Goal: Transaction & Acquisition: Purchase product/service

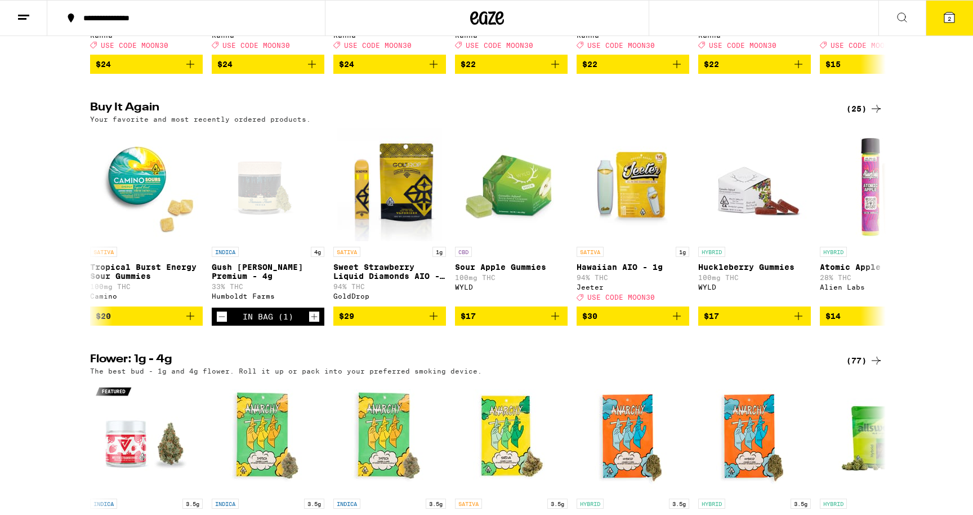
scroll to position [869, 0]
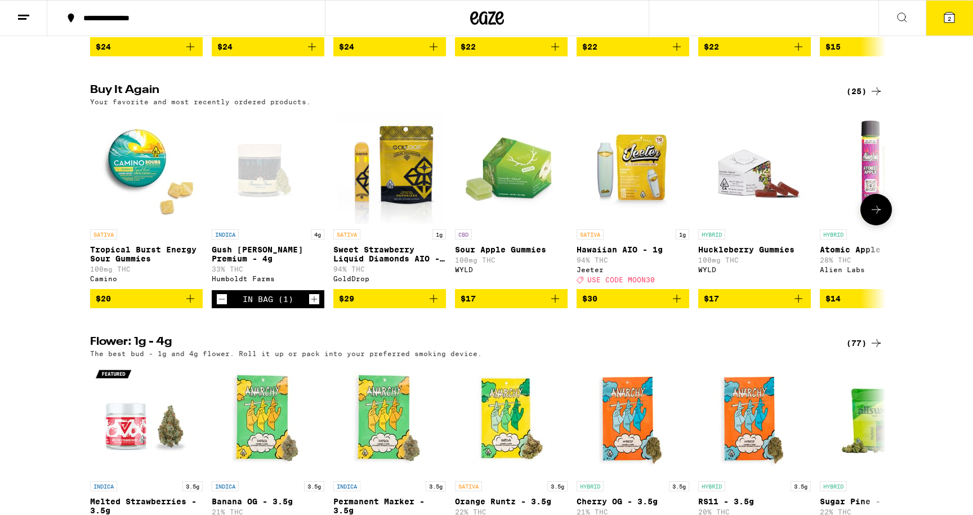
click at [675, 303] on icon "Add to bag" at bounding box center [677, 299] width 8 height 8
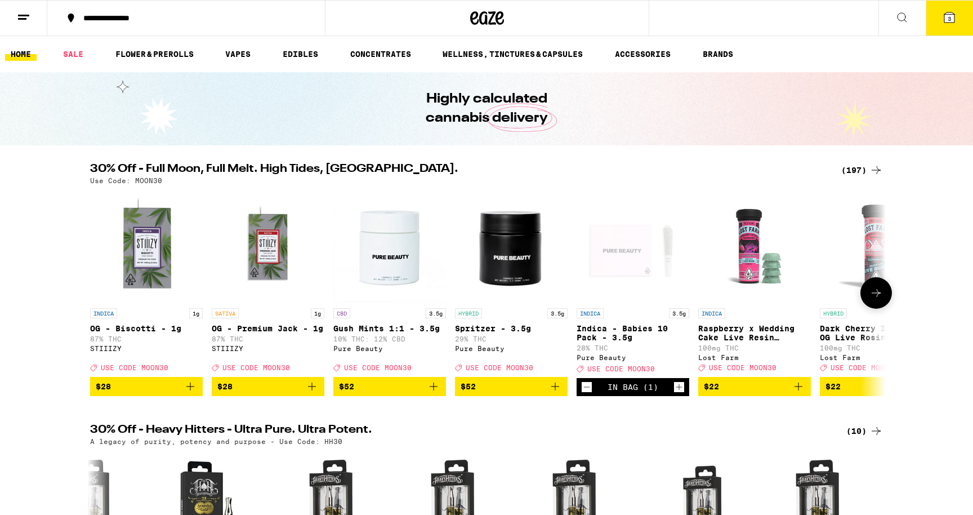
scroll to position [0, 0]
click at [854, 165] on div "(197)" at bounding box center [863, 170] width 42 height 14
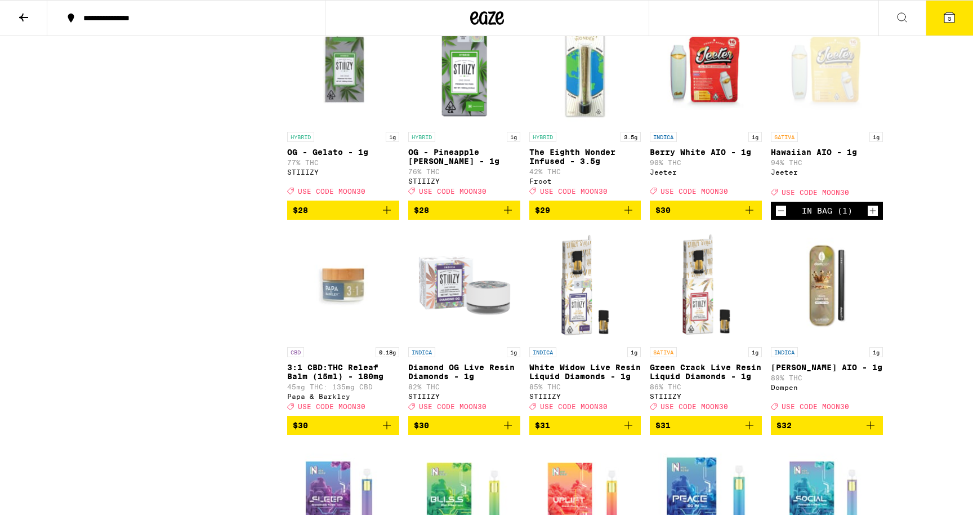
scroll to position [6376, 0]
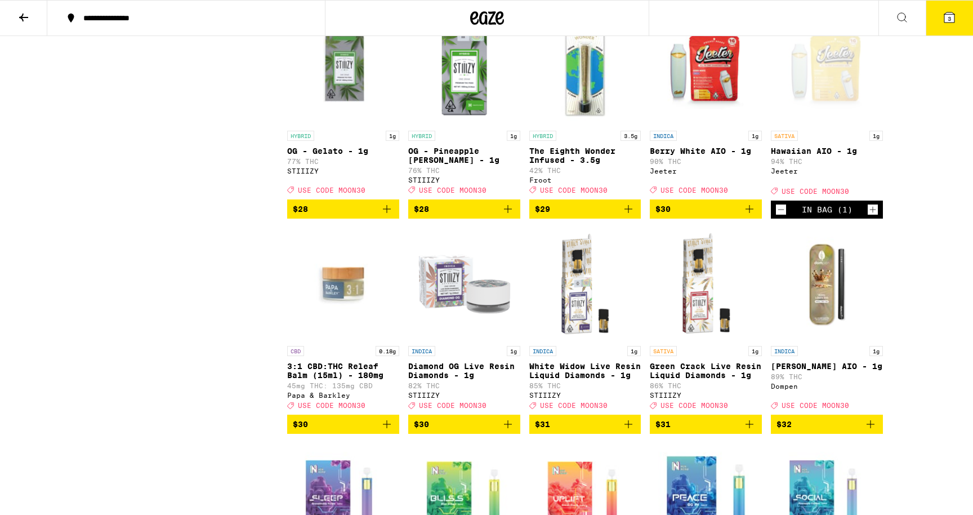
click at [670, 214] on span "$30" at bounding box center [663, 208] width 15 height 9
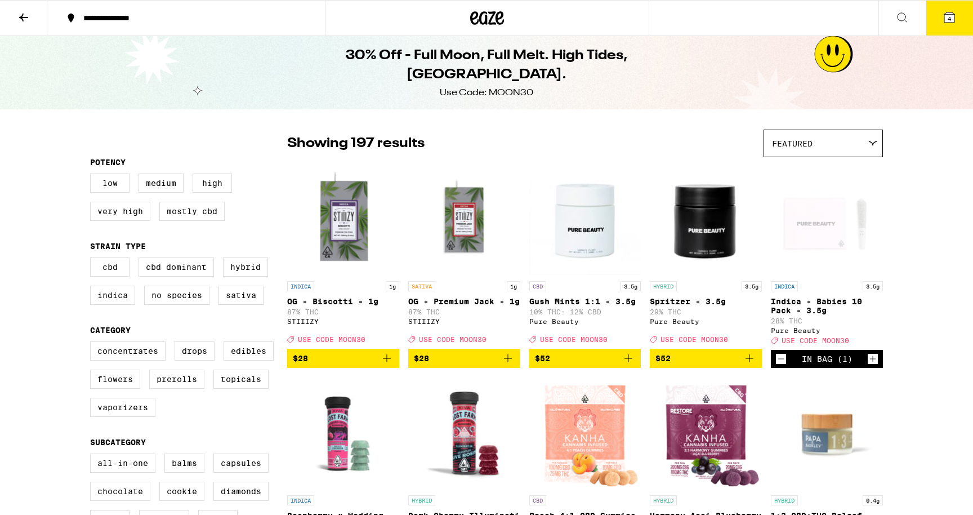
scroll to position [0, 0]
click at [32, 24] on button at bounding box center [23, 18] width 47 height 35
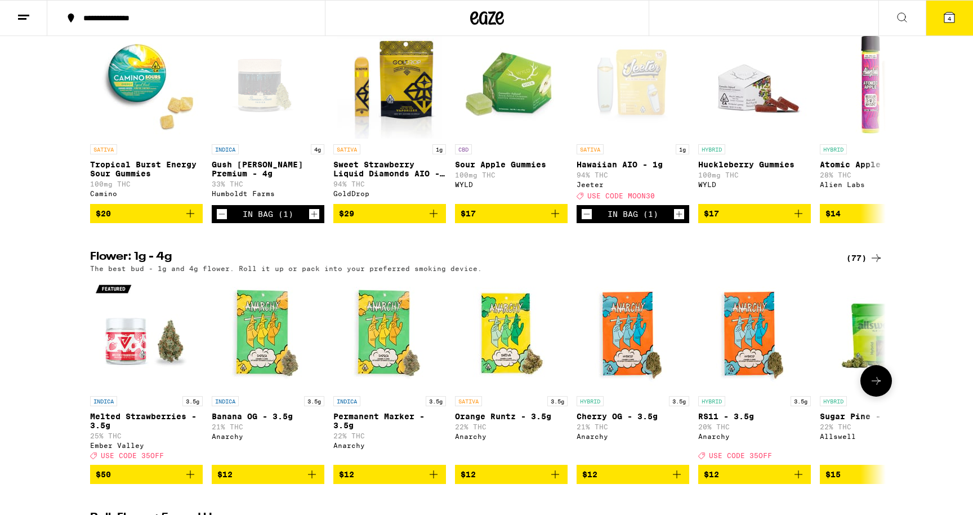
scroll to position [949, 0]
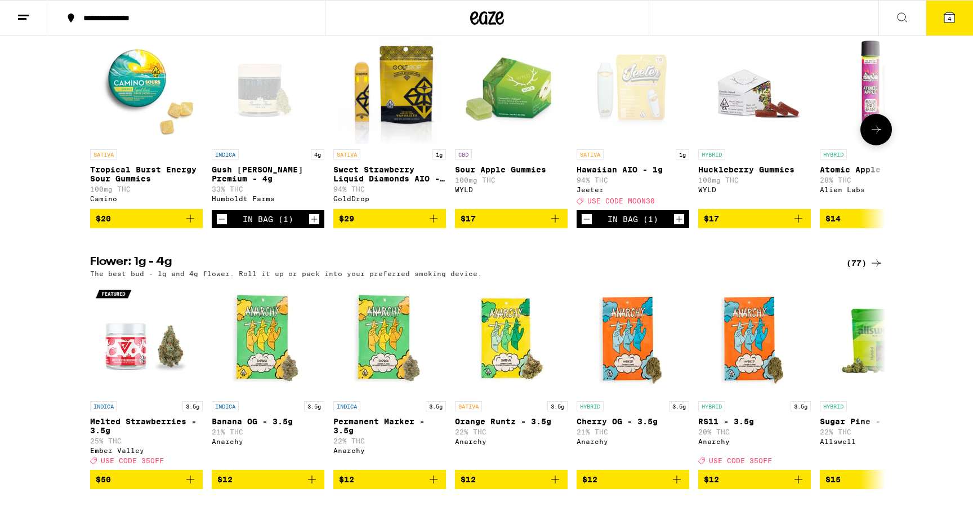
click at [875, 136] on icon at bounding box center [877, 130] width 14 height 14
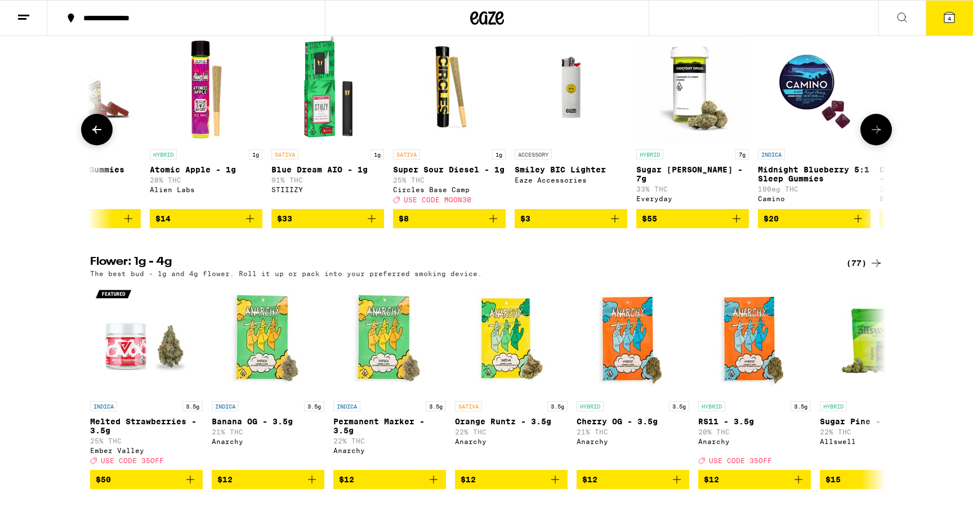
click at [875, 136] on icon at bounding box center [877, 130] width 14 height 14
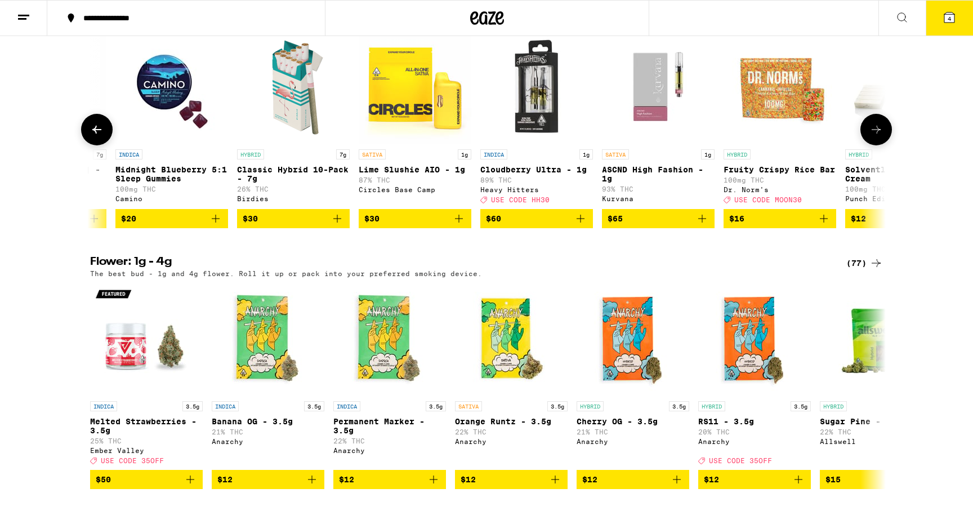
scroll to position [0, 0]
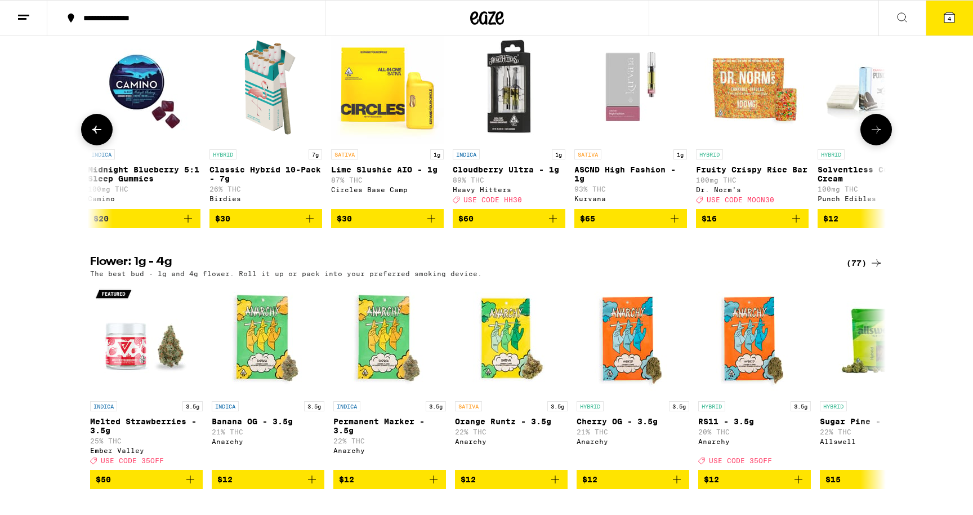
click at [875, 136] on icon at bounding box center [877, 130] width 14 height 14
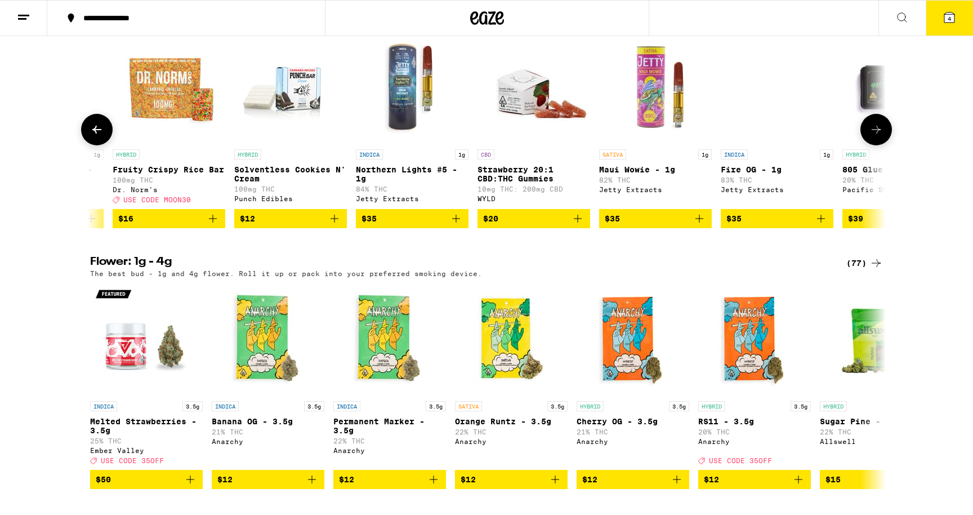
scroll to position [0, 2011]
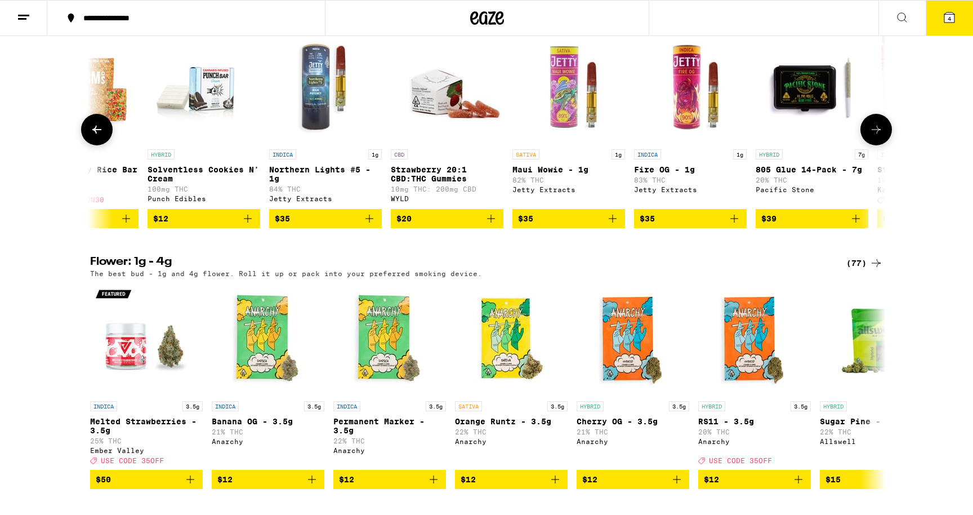
click at [875, 136] on icon at bounding box center [877, 130] width 14 height 14
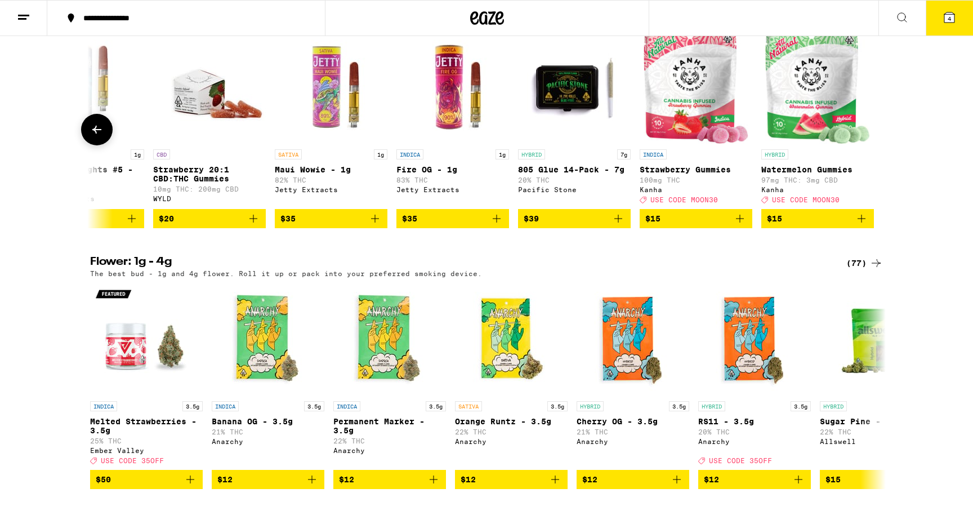
scroll to position [1199, 0]
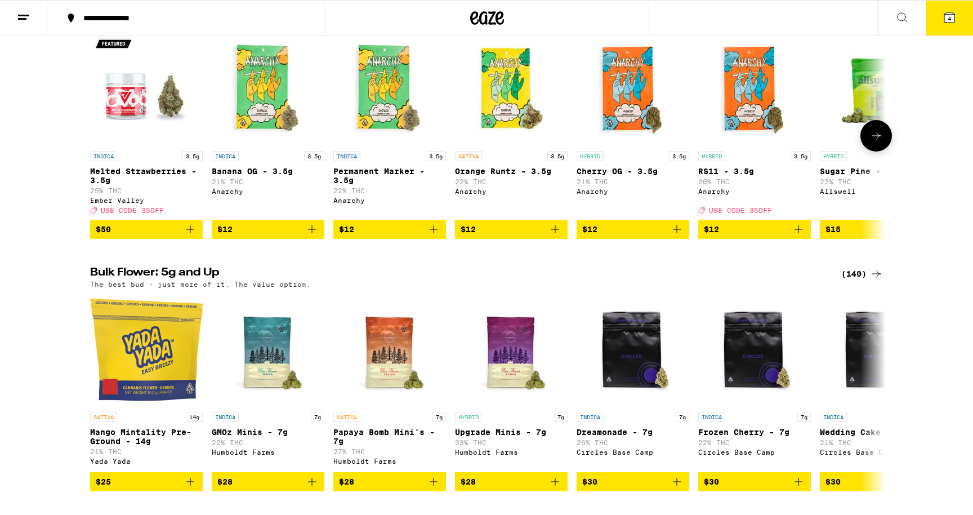
click at [879, 143] on icon at bounding box center [877, 136] width 14 height 14
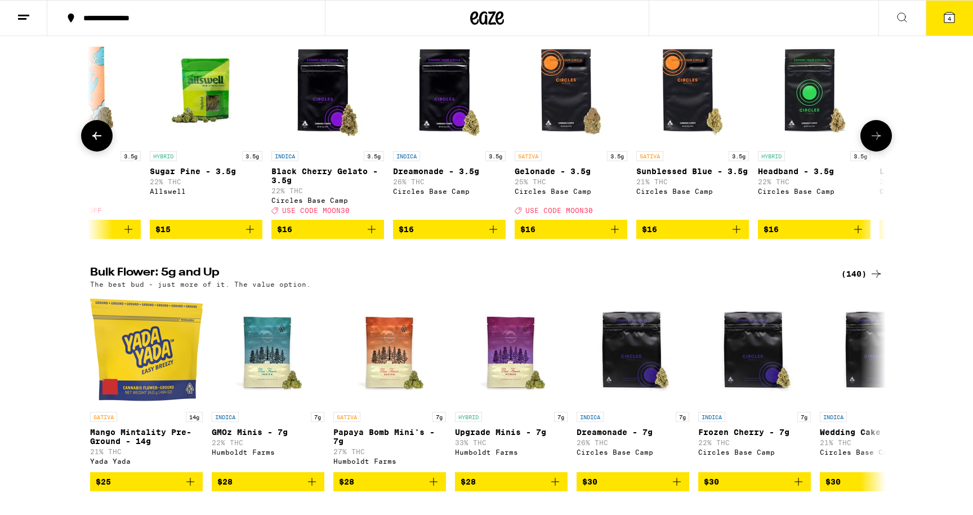
click at [879, 143] on icon at bounding box center [877, 136] width 14 height 14
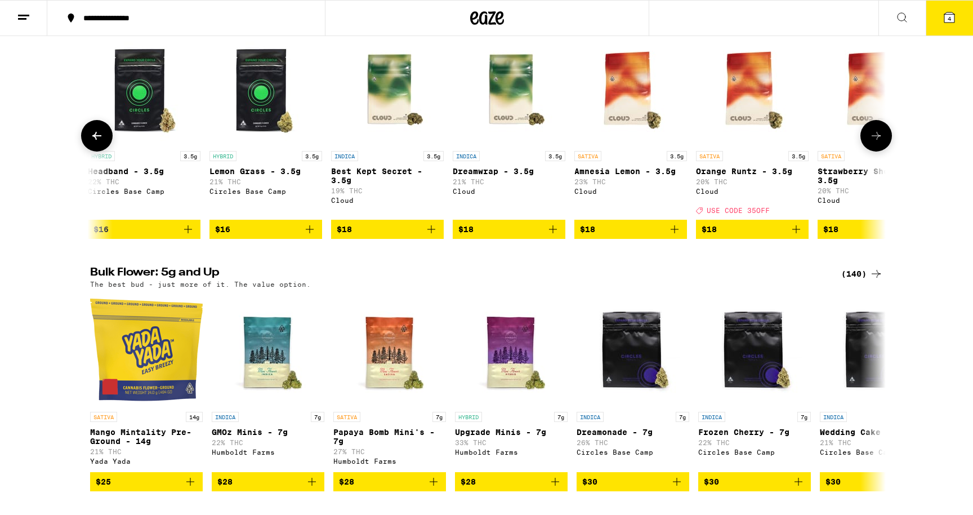
click at [879, 143] on icon at bounding box center [877, 136] width 14 height 14
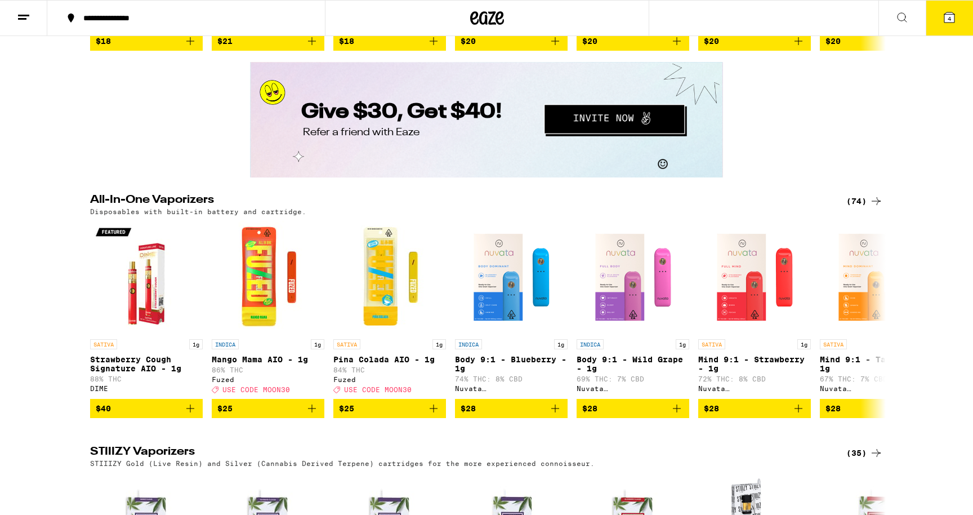
scroll to position [2075, 0]
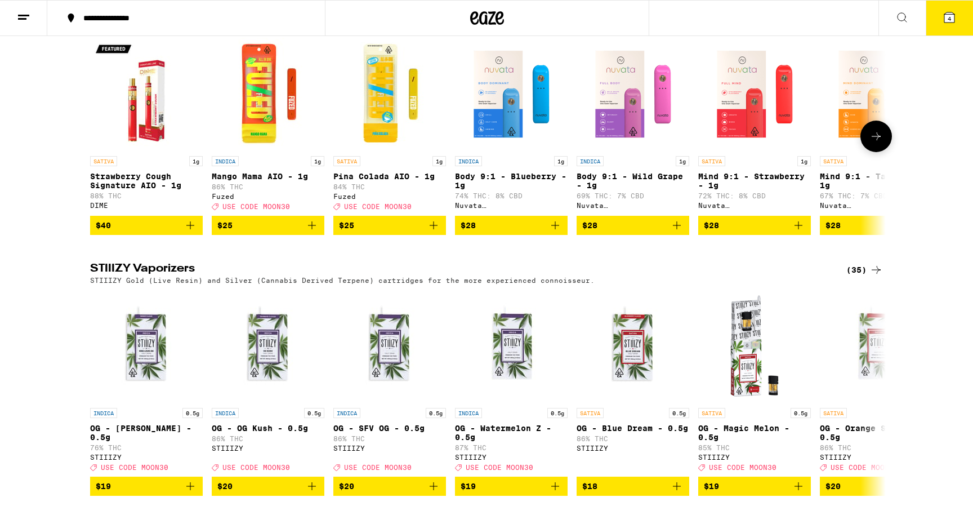
click at [879, 143] on icon at bounding box center [877, 137] width 14 height 14
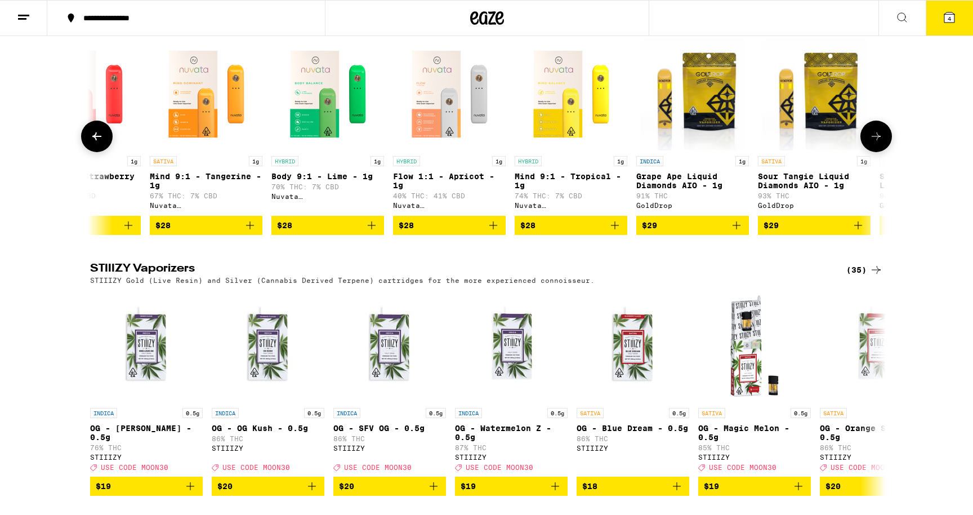
click at [879, 143] on icon at bounding box center [877, 137] width 14 height 14
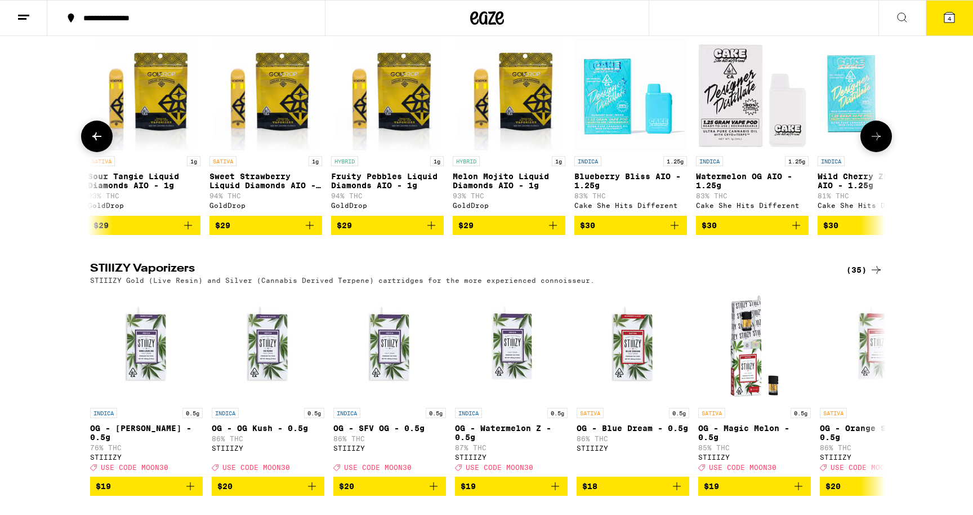
click at [879, 143] on icon at bounding box center [877, 137] width 14 height 14
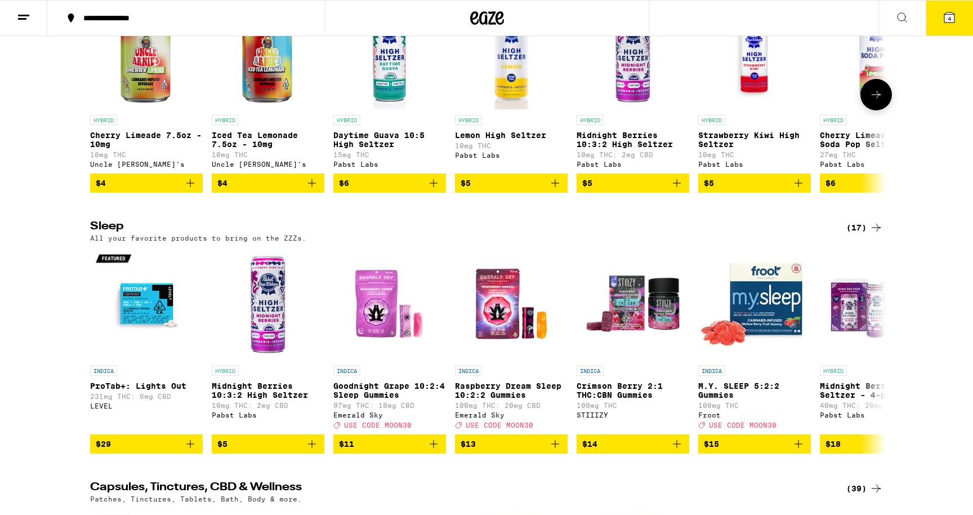
scroll to position [4213, 0]
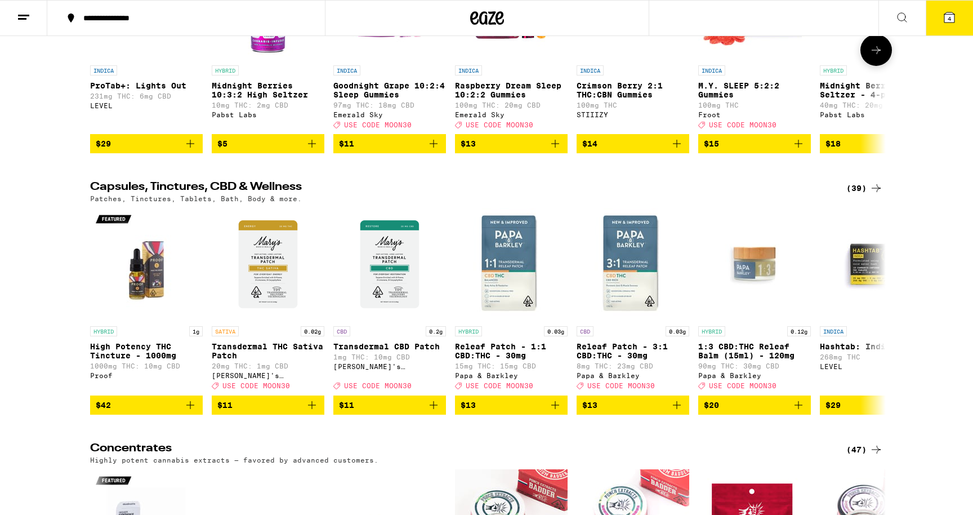
click at [879, 66] on button at bounding box center [877, 50] width 32 height 32
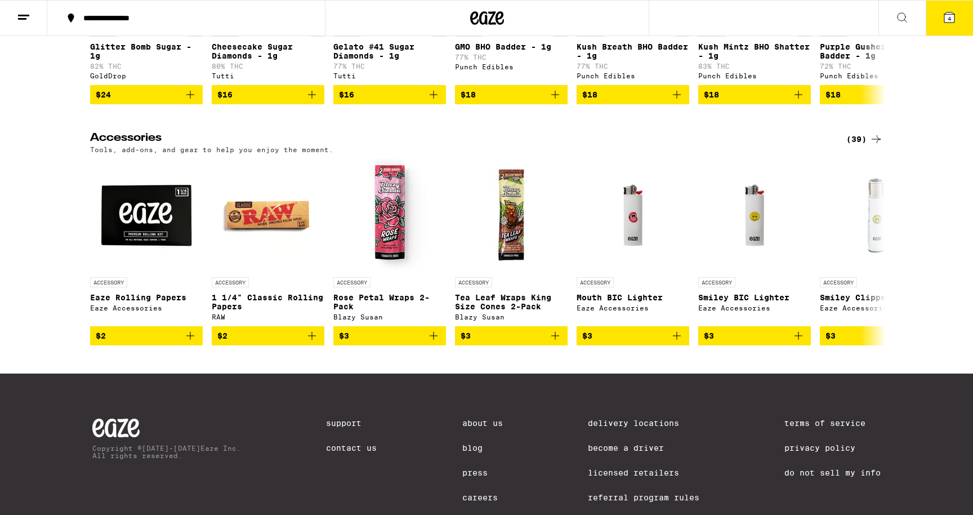
scroll to position [4871, 0]
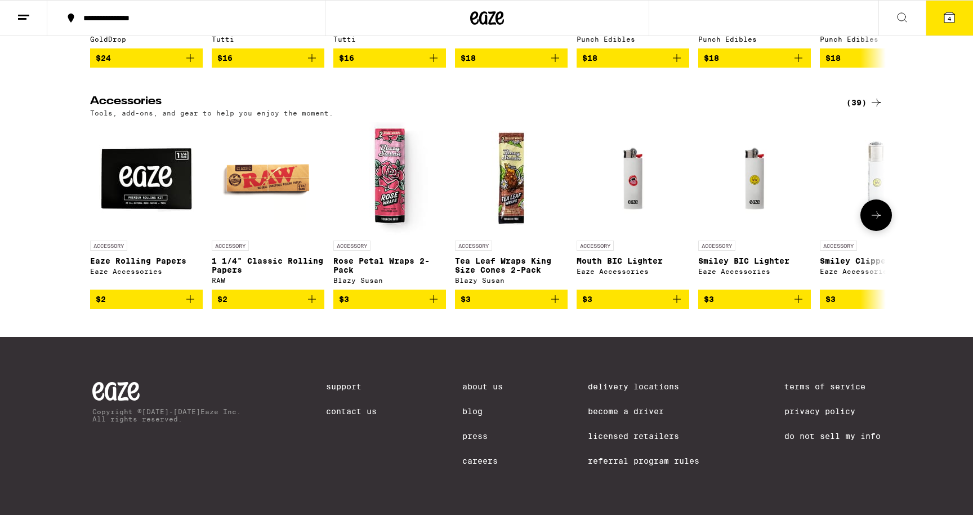
click at [875, 235] on img "Open page for Smiley Clipper Lighter from Eaze Accessories" at bounding box center [876, 178] width 113 height 113
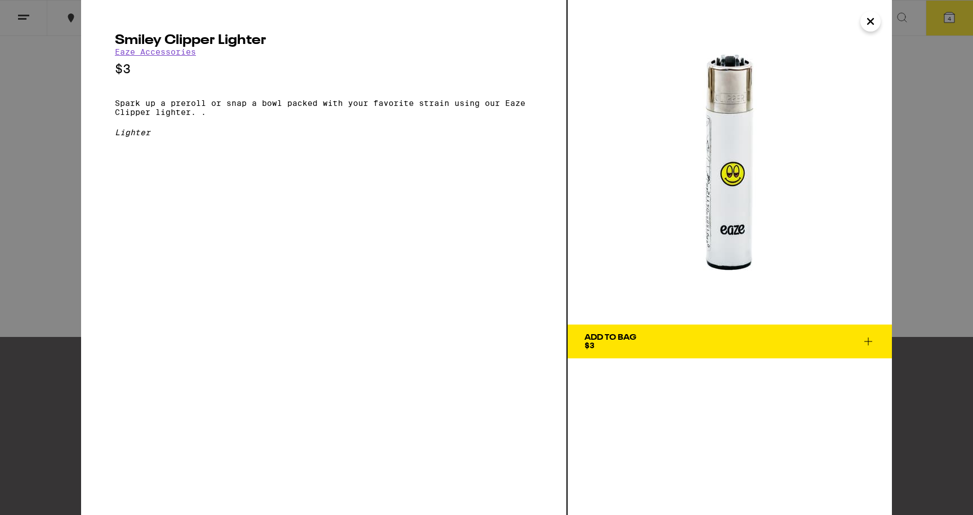
click at [926, 251] on div "Smiley Clipper Lighter Eaze Accessories $3 Spark up a preroll or snap a bowl pa…" at bounding box center [486, 257] width 973 height 515
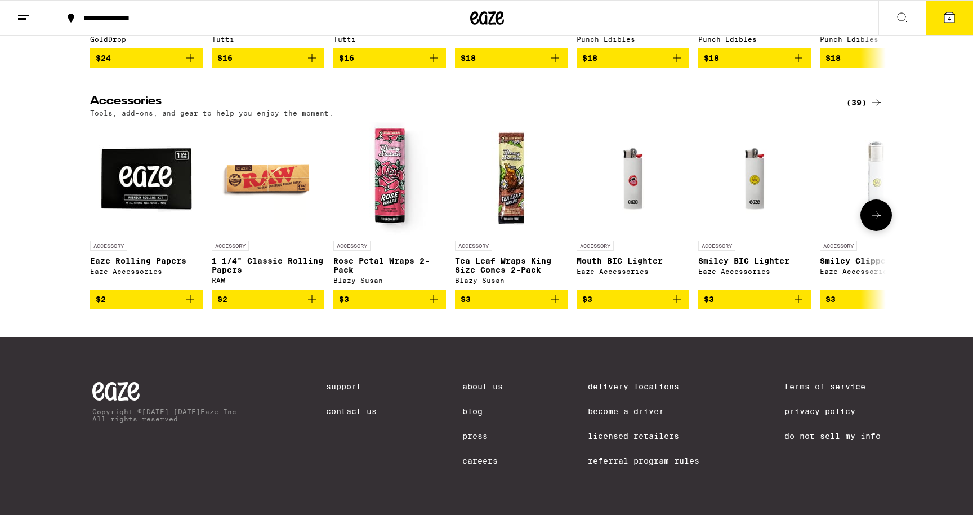
click at [877, 222] on icon at bounding box center [877, 215] width 14 height 14
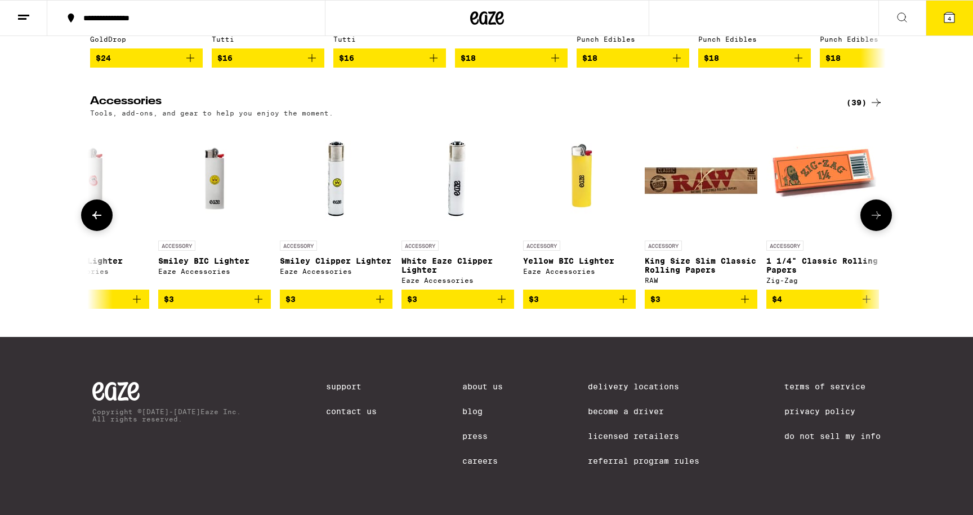
scroll to position [0, 670]
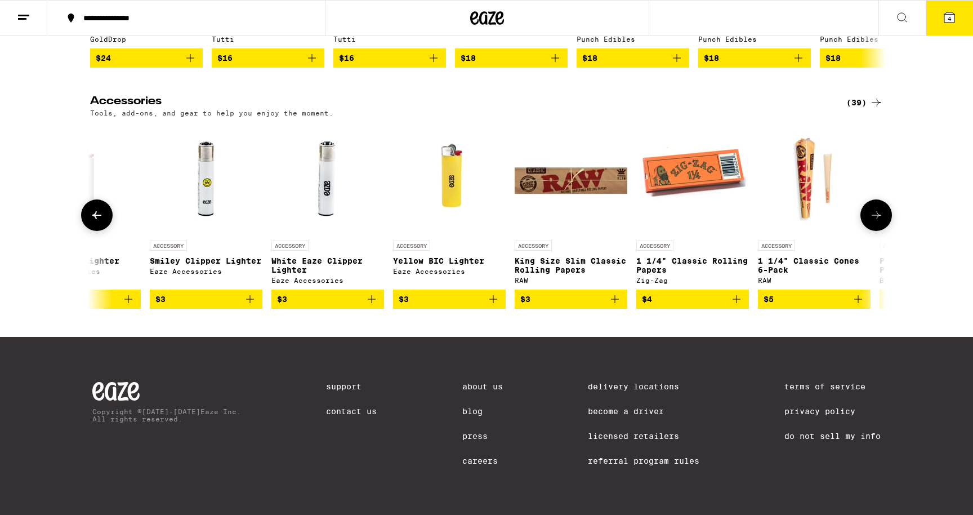
click at [105, 231] on button at bounding box center [97, 215] width 32 height 32
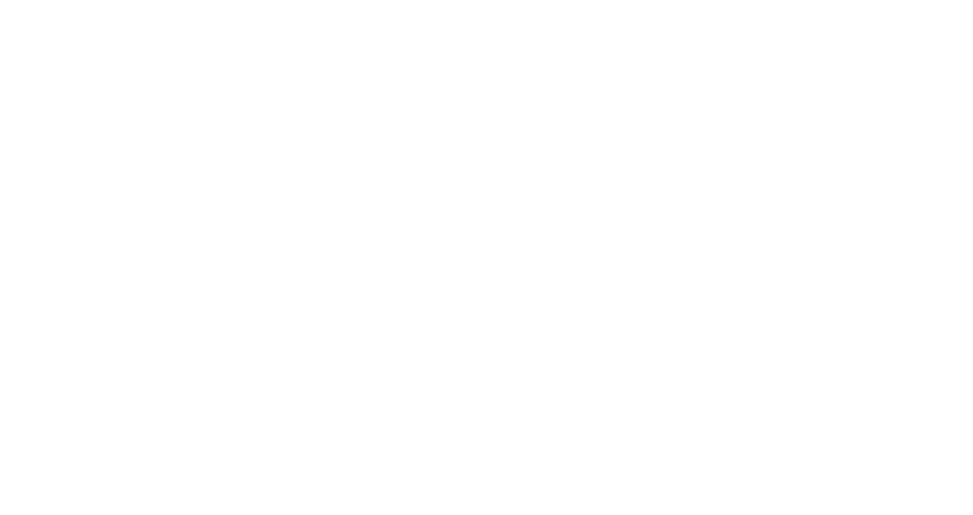
scroll to position [4822, 0]
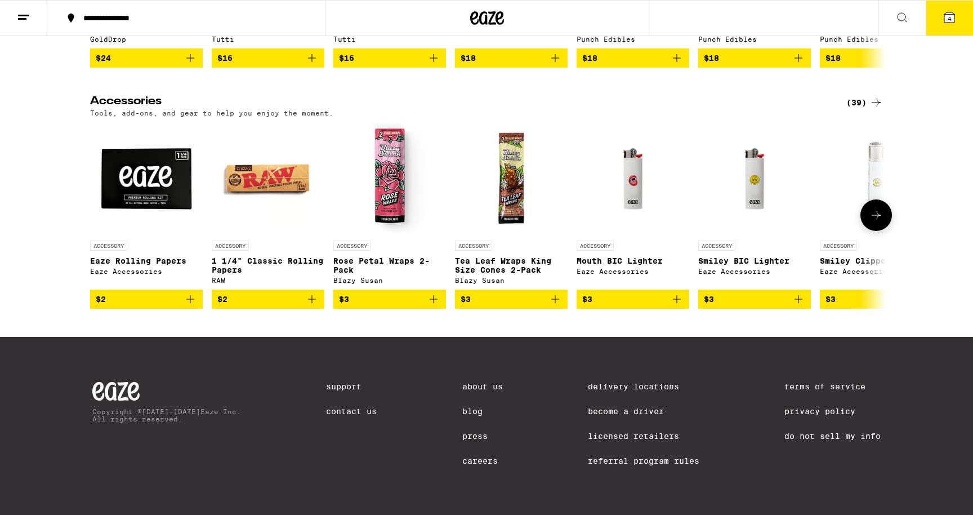
click at [417, 306] on span "$3" at bounding box center [389, 299] width 101 height 14
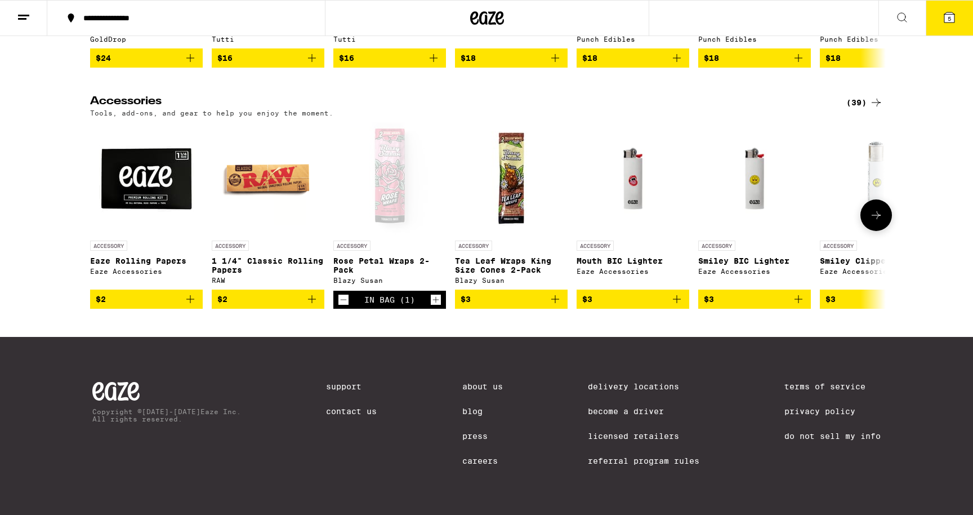
click at [869, 231] on button at bounding box center [877, 215] width 32 height 32
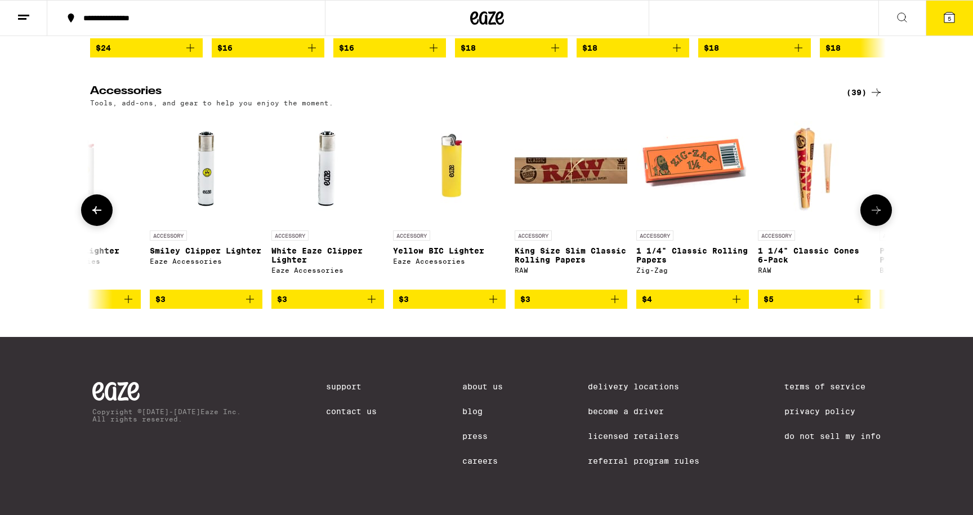
click at [869, 226] on button at bounding box center [877, 210] width 32 height 32
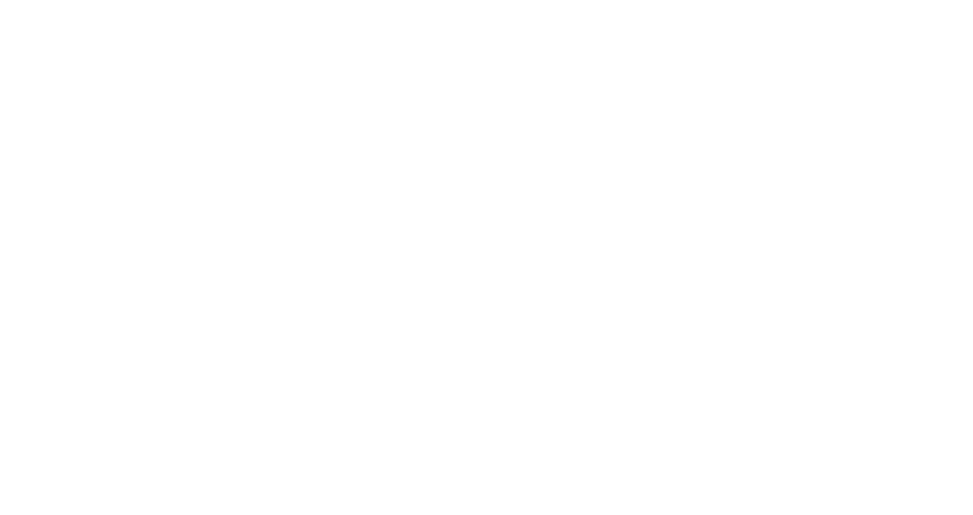
scroll to position [4779, 0]
click at [288, 101] on span "$7" at bounding box center [331, 94] width 87 height 14
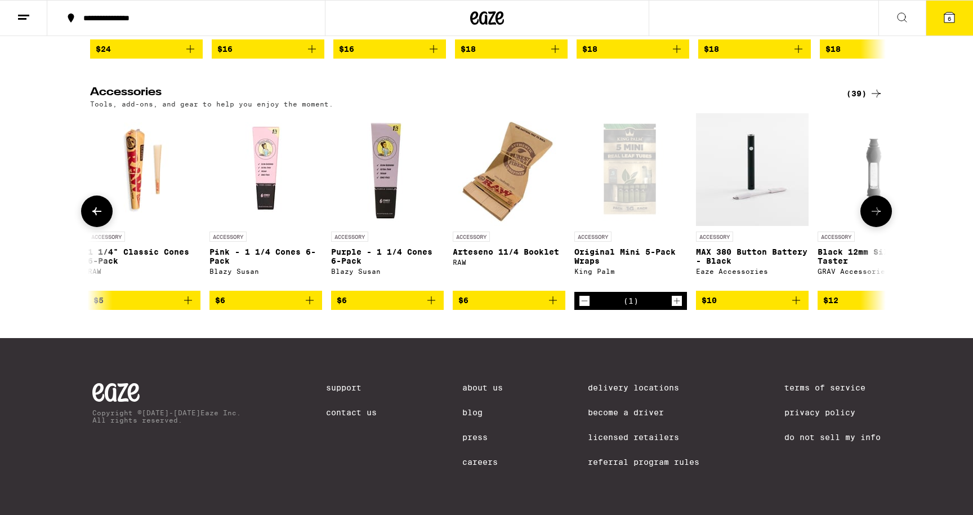
click at [879, 227] on button at bounding box center [877, 211] width 32 height 32
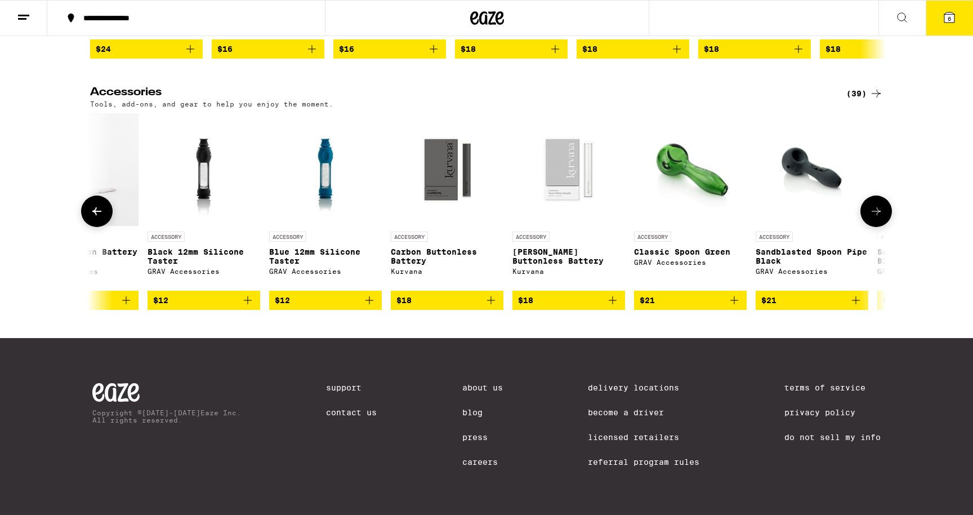
click at [879, 227] on button at bounding box center [877, 211] width 32 height 32
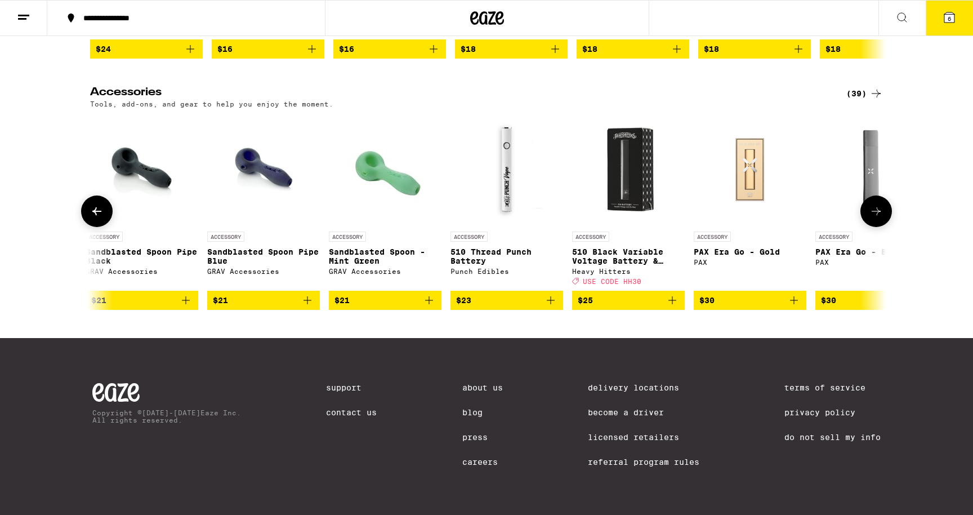
click at [879, 227] on button at bounding box center [877, 211] width 32 height 32
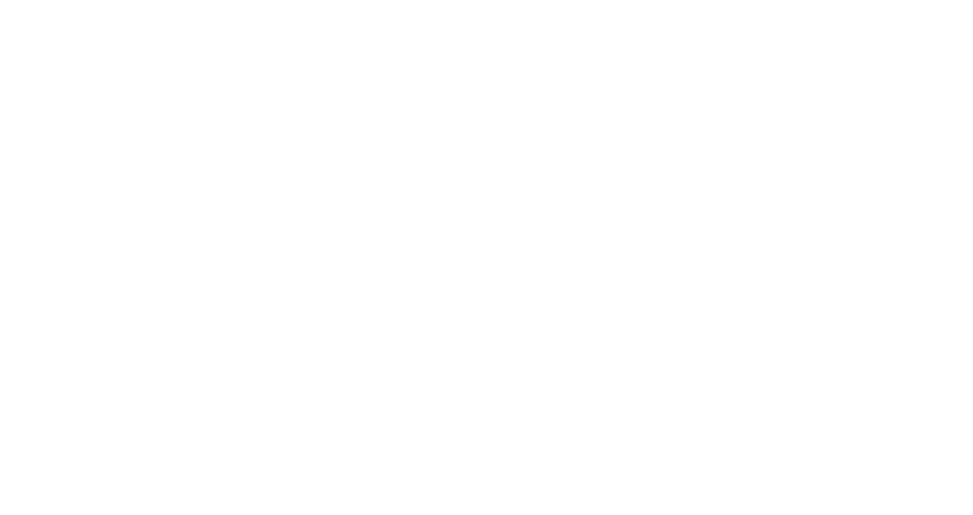
scroll to position [4820, 0]
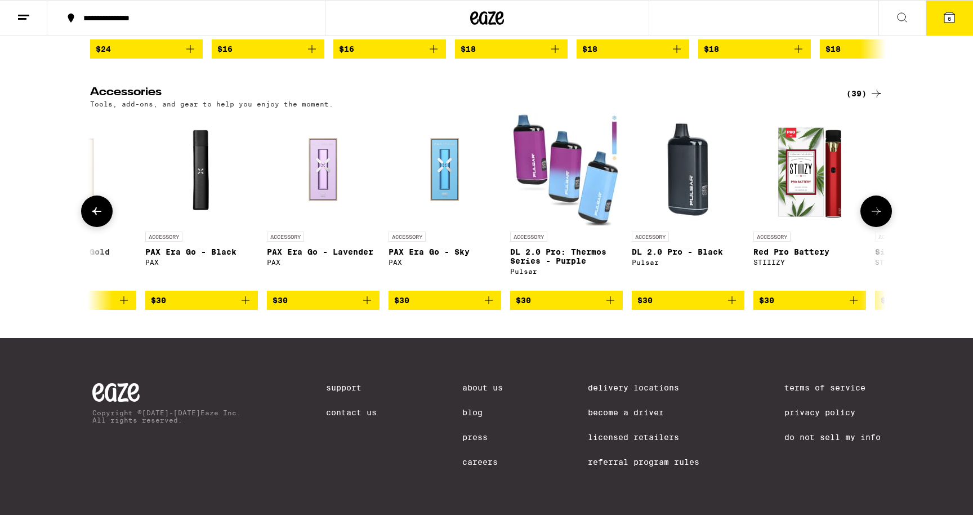
click at [875, 218] on icon at bounding box center [877, 211] width 14 height 14
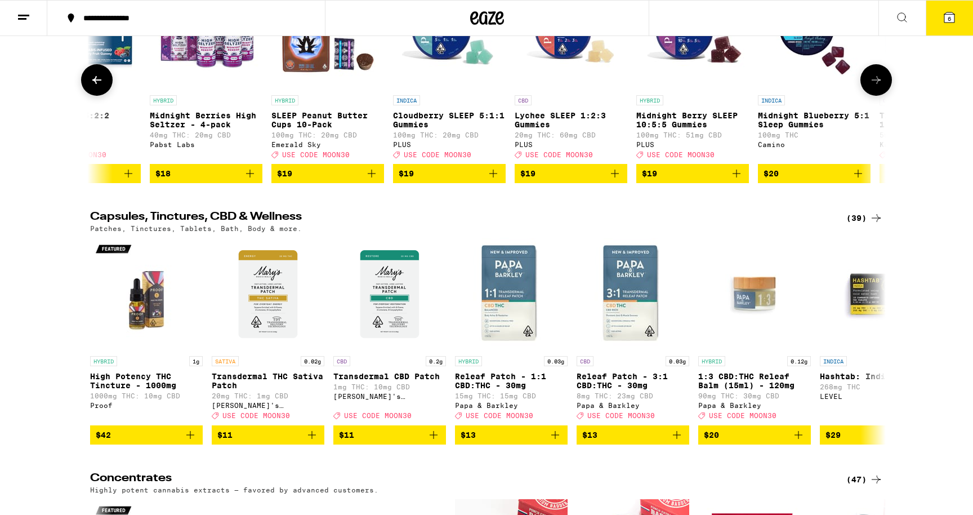
scroll to position [4172, 0]
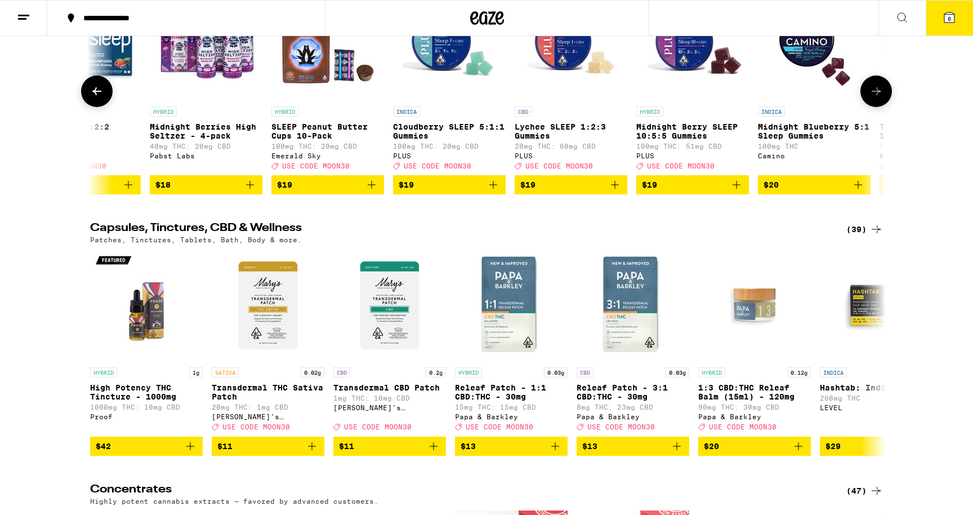
click at [878, 98] on icon at bounding box center [877, 91] width 14 height 14
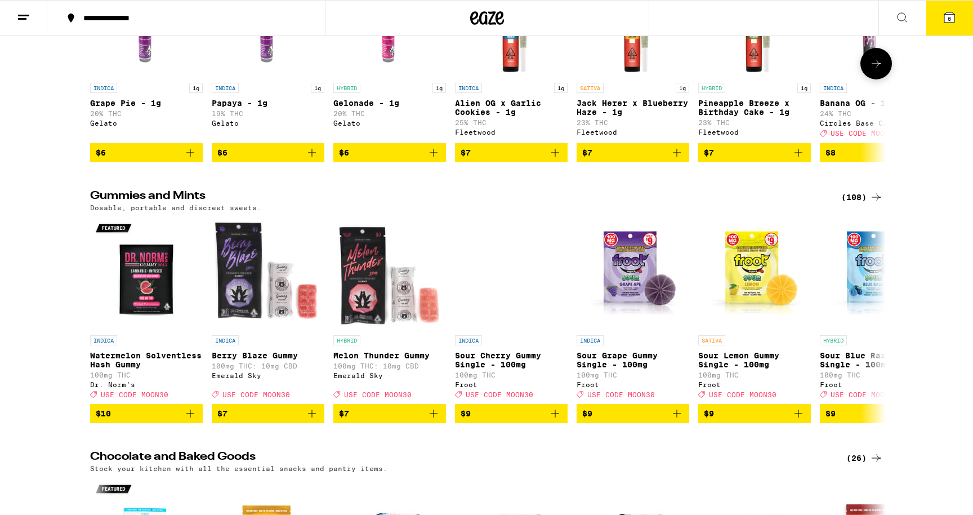
scroll to position [3124, 0]
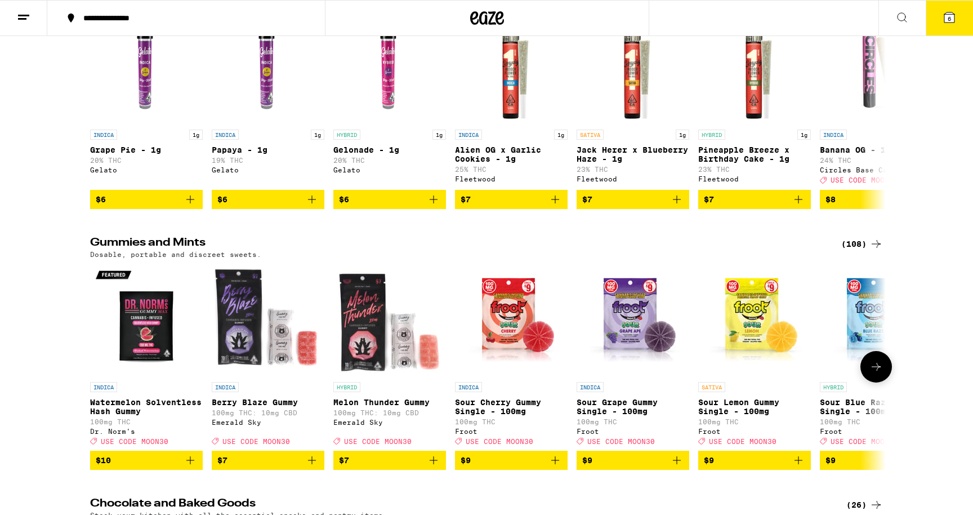
click at [880, 373] on icon at bounding box center [877, 367] width 14 height 14
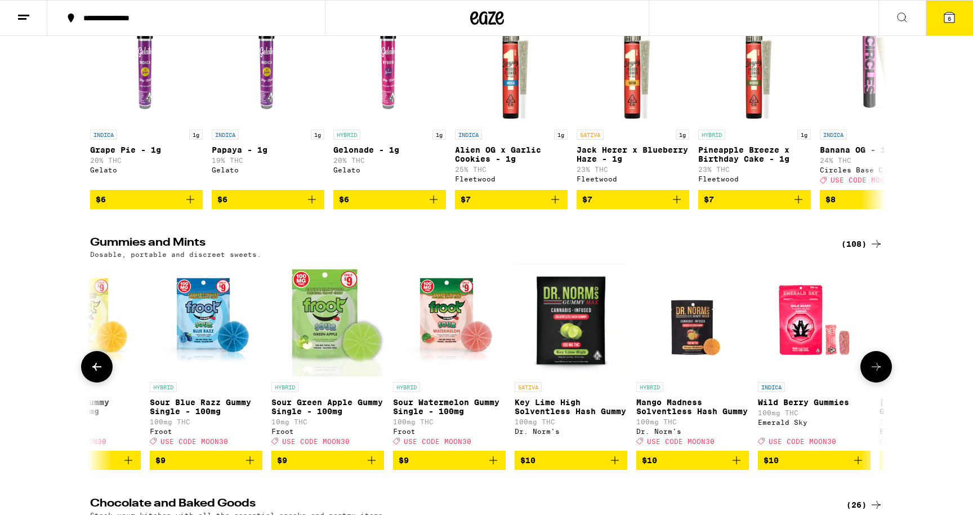
click at [880, 373] on icon at bounding box center [877, 367] width 14 height 14
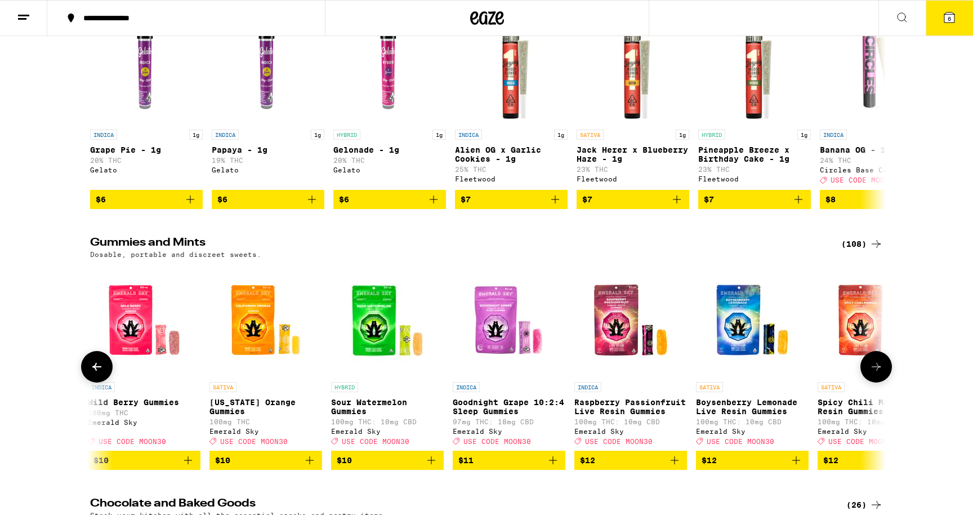
click at [880, 373] on icon at bounding box center [877, 367] width 14 height 14
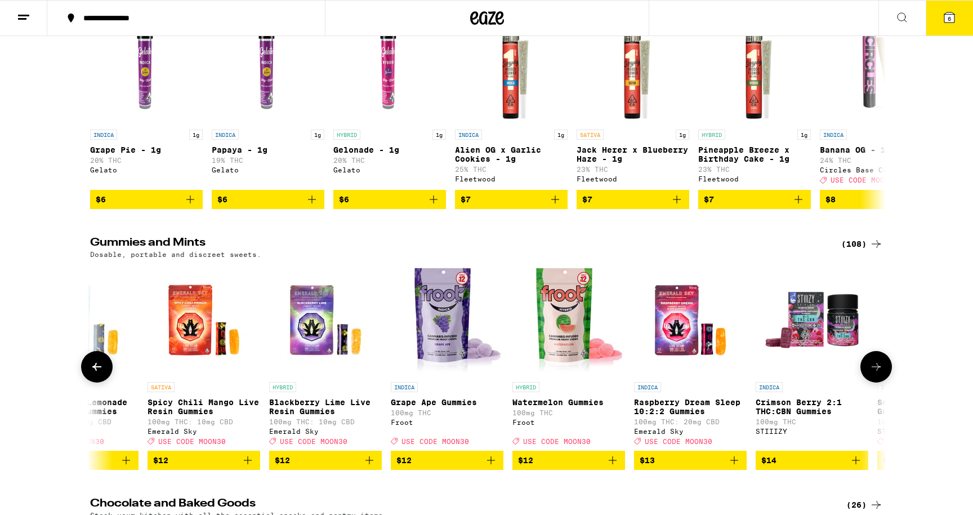
click at [877, 373] on icon at bounding box center [877, 367] width 14 height 14
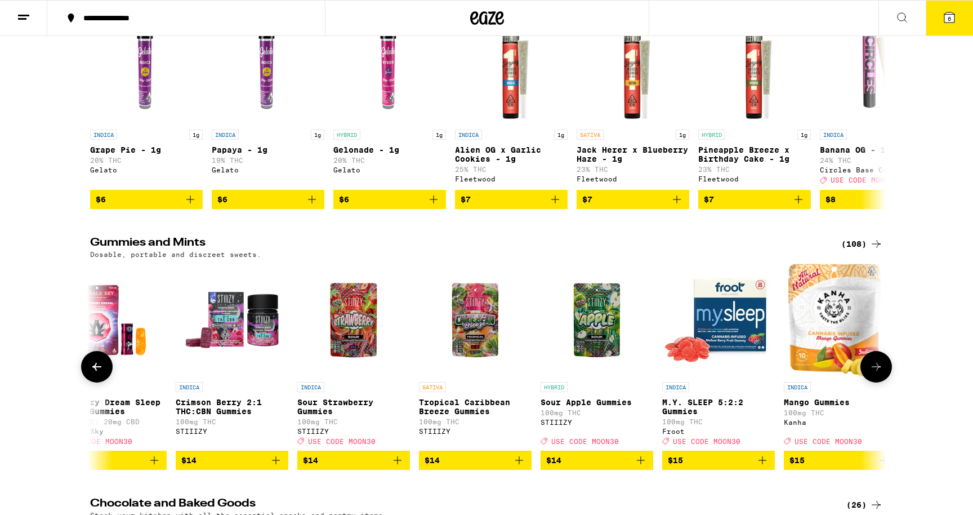
scroll to position [0, 2681]
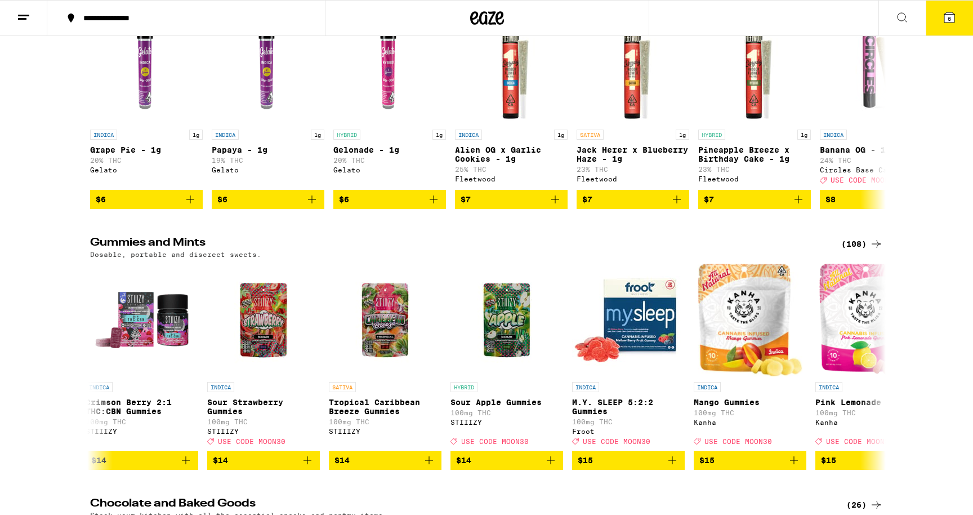
click at [851, 251] on div "(108)" at bounding box center [863, 244] width 42 height 14
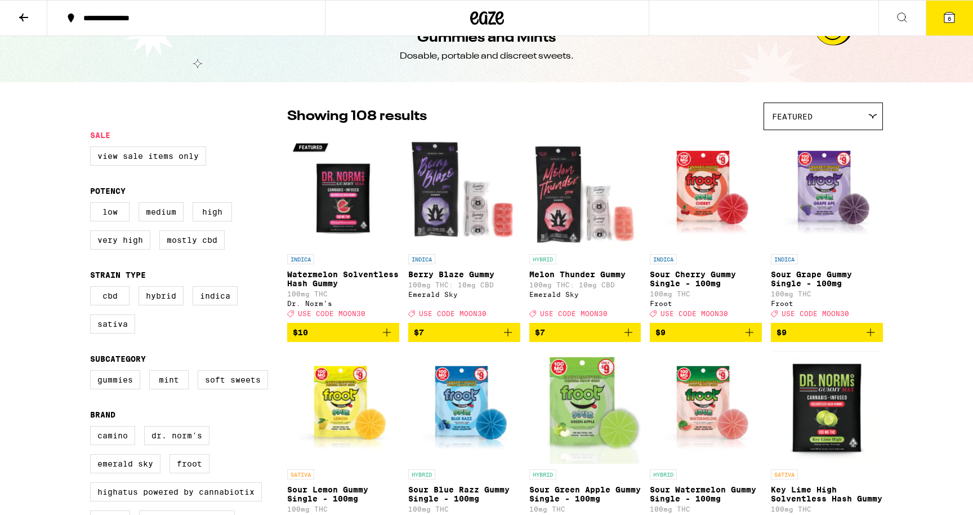
scroll to position [63, 0]
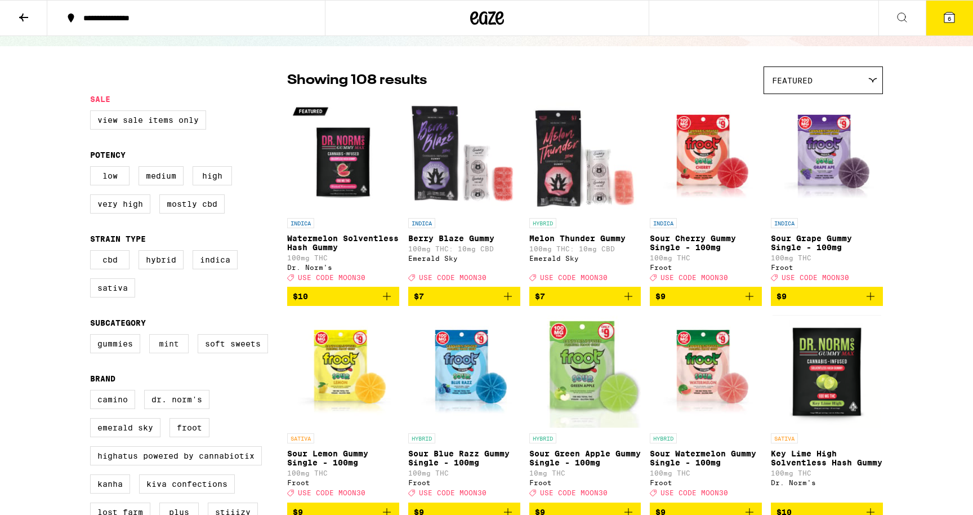
click at [175, 353] on label "Mint" at bounding box center [168, 343] width 39 height 19
click at [93, 336] on input "Mint" at bounding box center [92, 336] width 1 height 1
checkbox input "true"
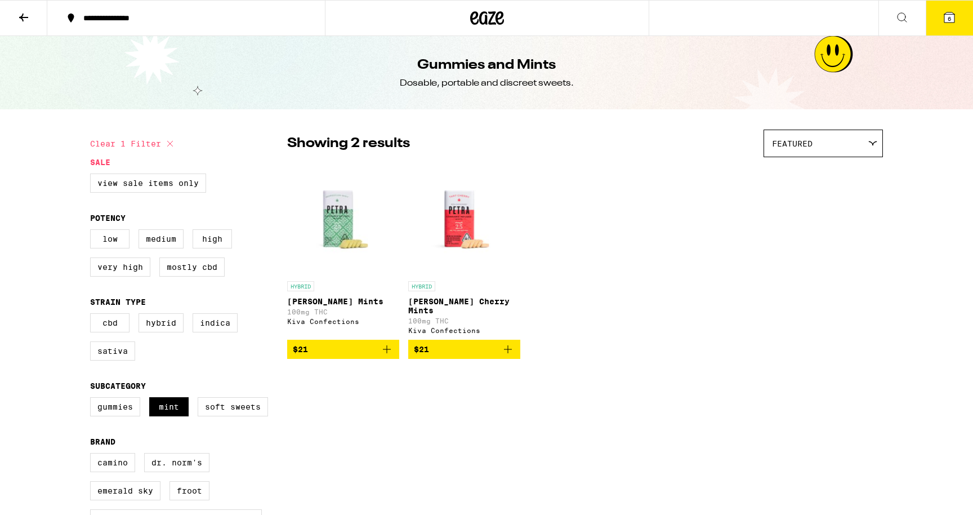
click at [29, 30] on button at bounding box center [23, 18] width 47 height 35
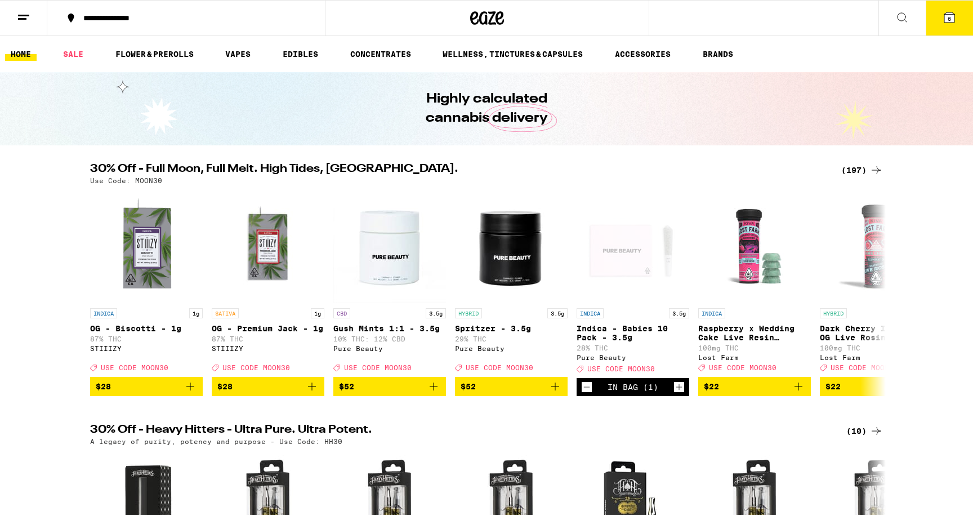
click at [942, 19] on button "6" at bounding box center [949, 18] width 47 height 35
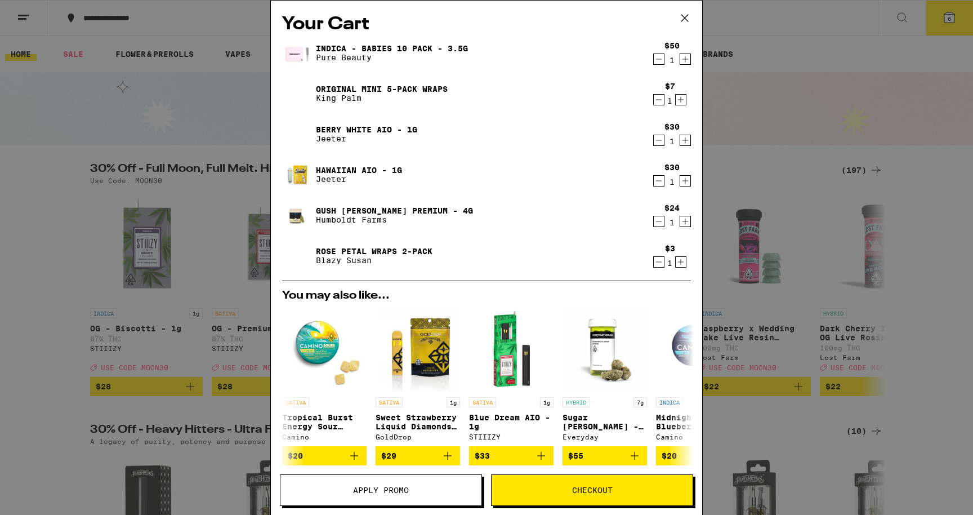
click at [438, 495] on button "Apply Promo" at bounding box center [381, 490] width 202 height 32
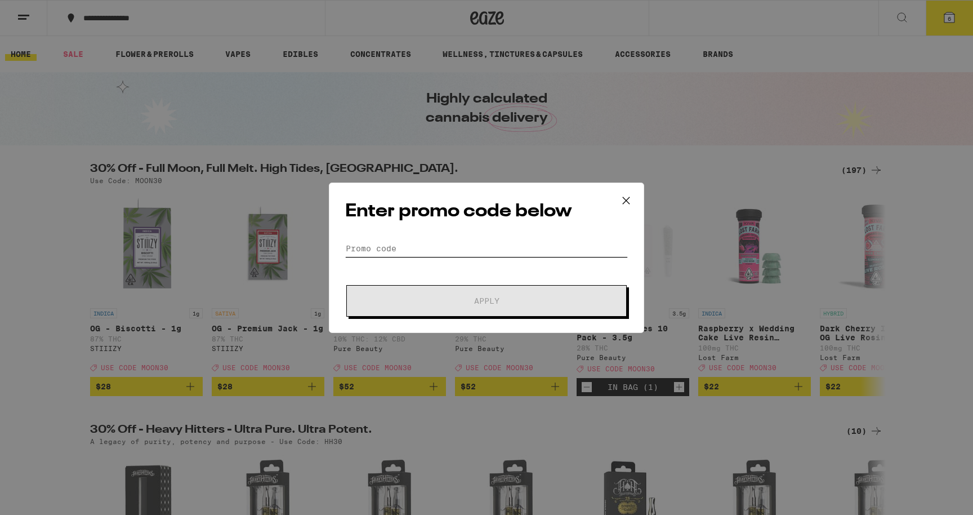
click at [436, 246] on input "Promo Code" at bounding box center [486, 248] width 283 height 17
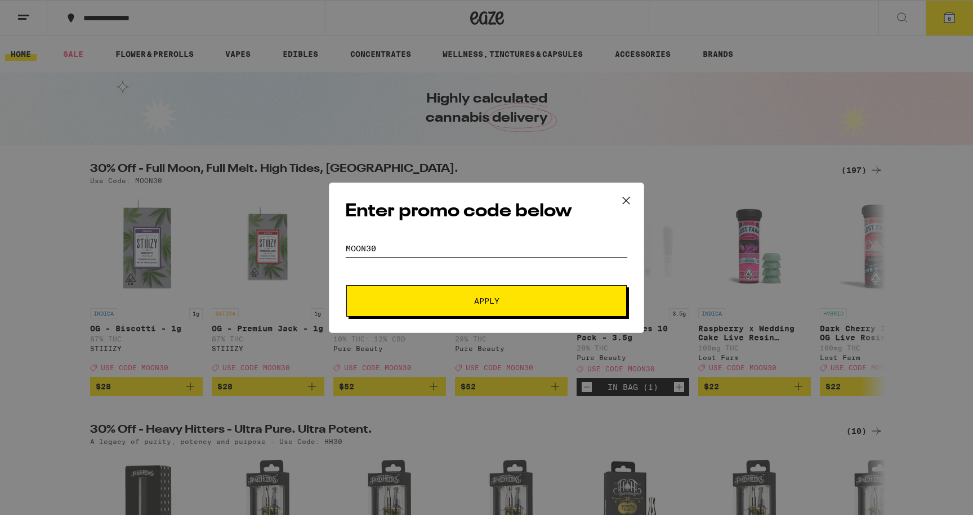
type input "MOON30"
click at [421, 291] on button "Apply" at bounding box center [486, 301] width 281 height 32
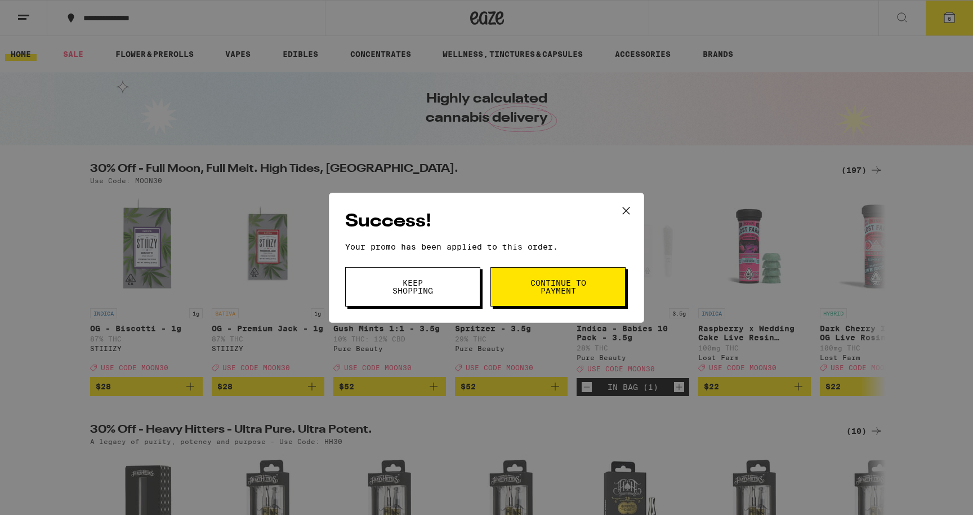
click at [544, 290] on span "Continue to payment" at bounding box center [558, 287] width 57 height 16
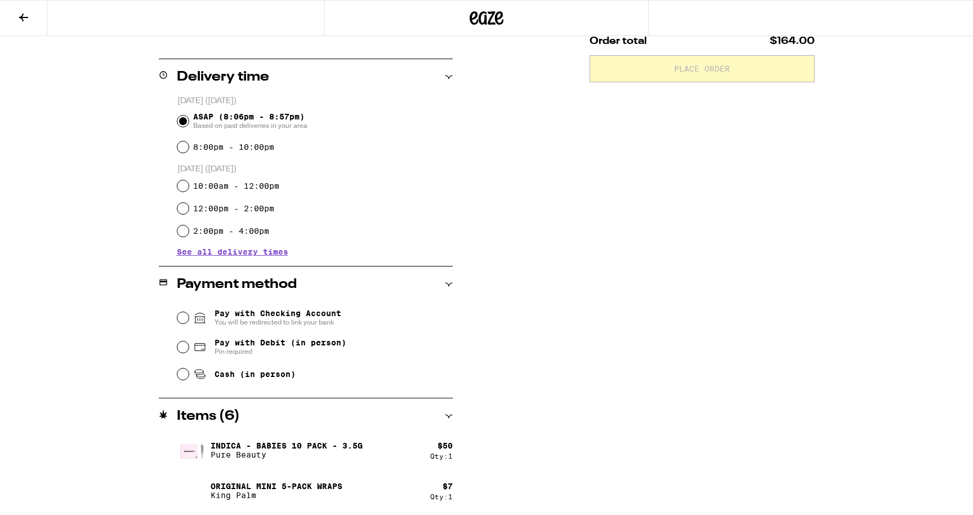
scroll to position [302, 0]
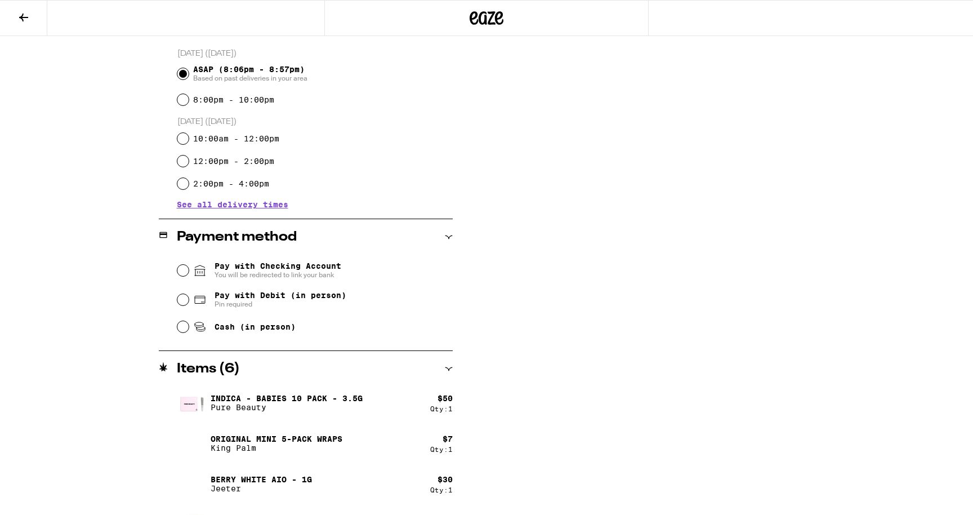
click at [297, 303] on span "Pin required" at bounding box center [281, 304] width 132 height 9
click at [189, 303] on input "Pay with Debit (in person) Pin required" at bounding box center [182, 299] width 11 height 11
radio input "true"
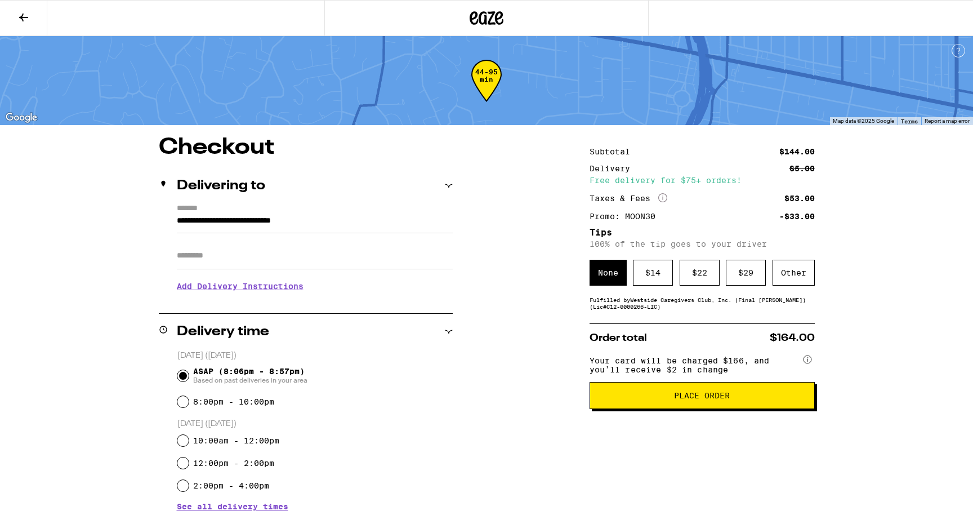
scroll to position [0, 0]
click at [780, 271] on div "Other" at bounding box center [794, 273] width 42 height 26
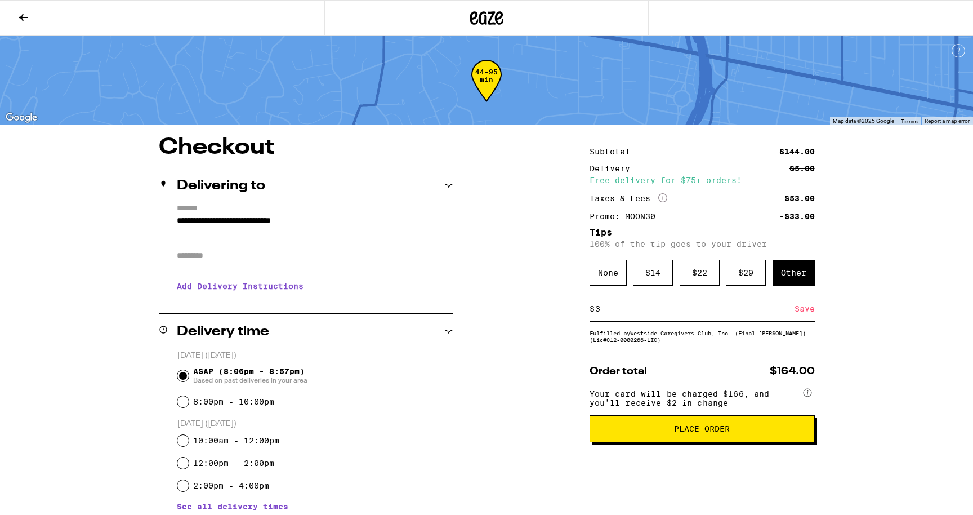
type input "3"
click at [664, 363] on div "Order total $164.00 Your card will be charged $166, and you’ll receive $2 in ch…" at bounding box center [702, 400] width 225 height 86
click at [804, 317] on div "Save" at bounding box center [805, 308] width 20 height 25
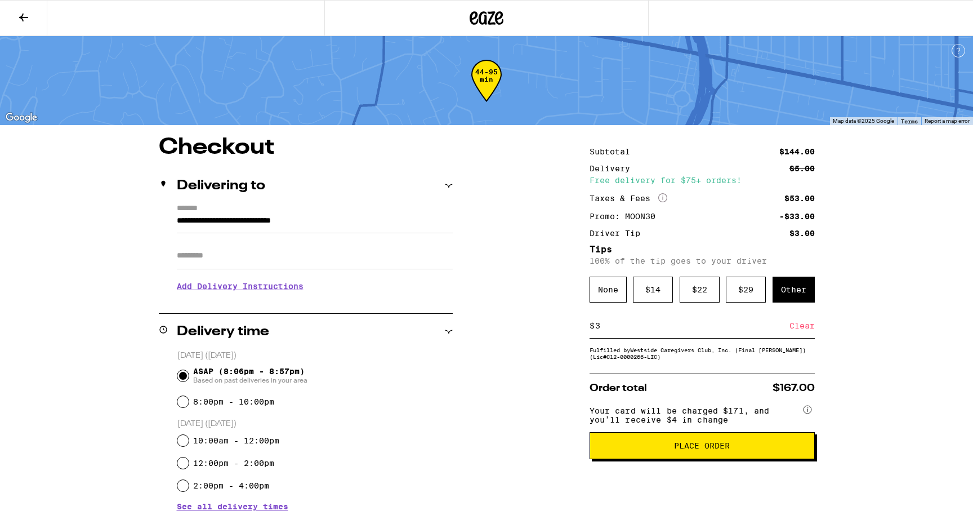
click at [677, 331] on input "3" at bounding box center [692, 326] width 195 height 10
type input "4"
click at [805, 328] on div "Save" at bounding box center [805, 325] width 20 height 25
click at [735, 339] on div "$ 4 Clear" at bounding box center [702, 325] width 225 height 25
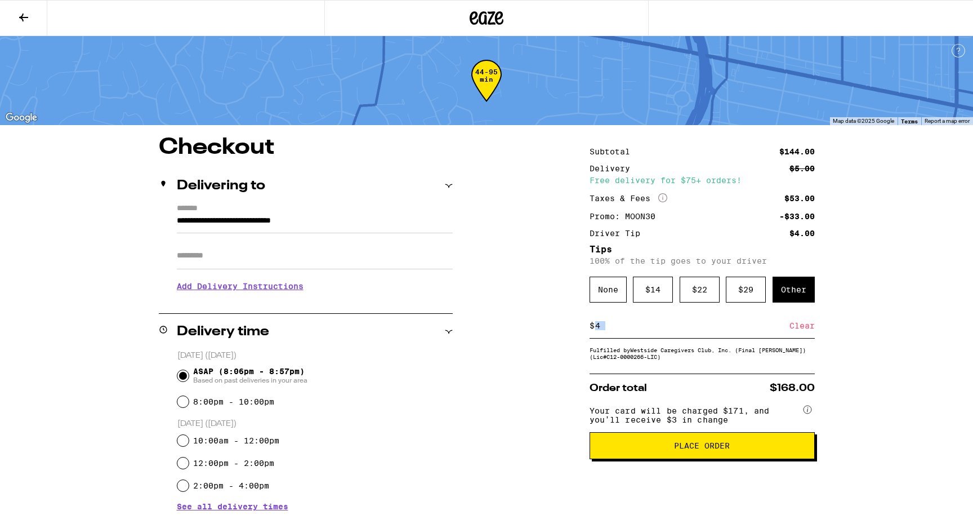
click at [732, 331] on input "4" at bounding box center [692, 326] width 195 height 10
click at [803, 334] on div "Save" at bounding box center [805, 325] width 20 height 25
drag, startPoint x: 595, startPoint y: 330, endPoint x: 602, endPoint y: 330, distance: 7.3
click at [602, 330] on input "3" at bounding box center [692, 326] width 195 height 10
type input "5"
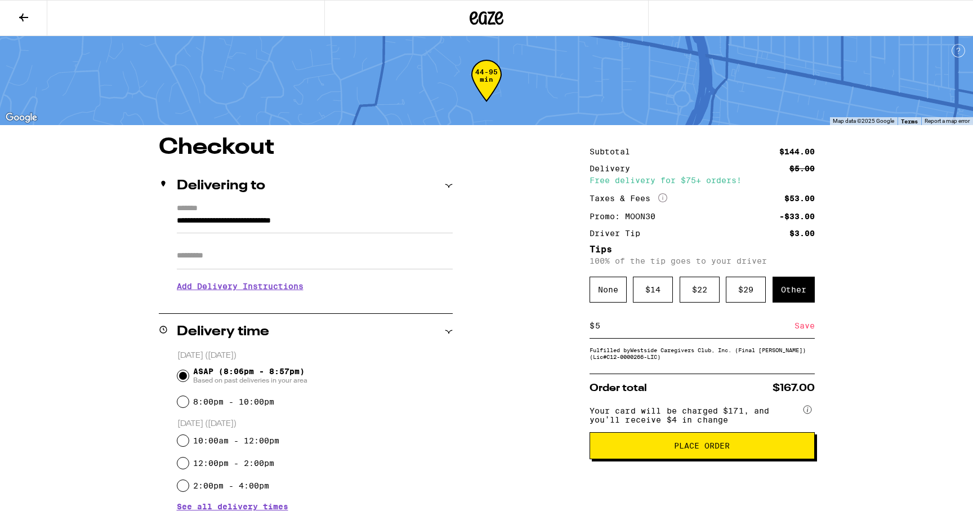
click at [797, 332] on div "Save" at bounding box center [805, 325] width 20 height 25
click at [725, 331] on input "5" at bounding box center [692, 326] width 195 height 10
type input "5"
click at [681, 450] on span "Place Order" at bounding box center [702, 446] width 56 height 8
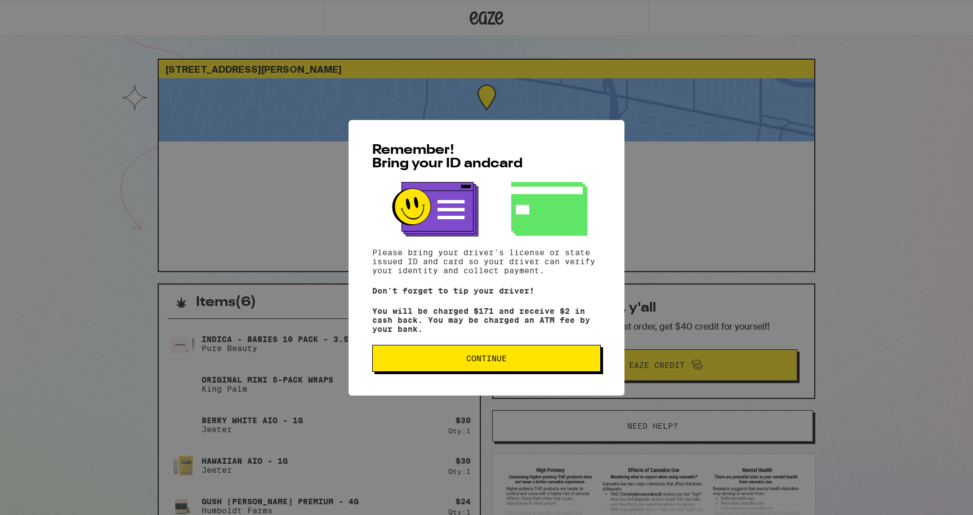
click at [546, 361] on span "Continue" at bounding box center [487, 358] width 210 height 8
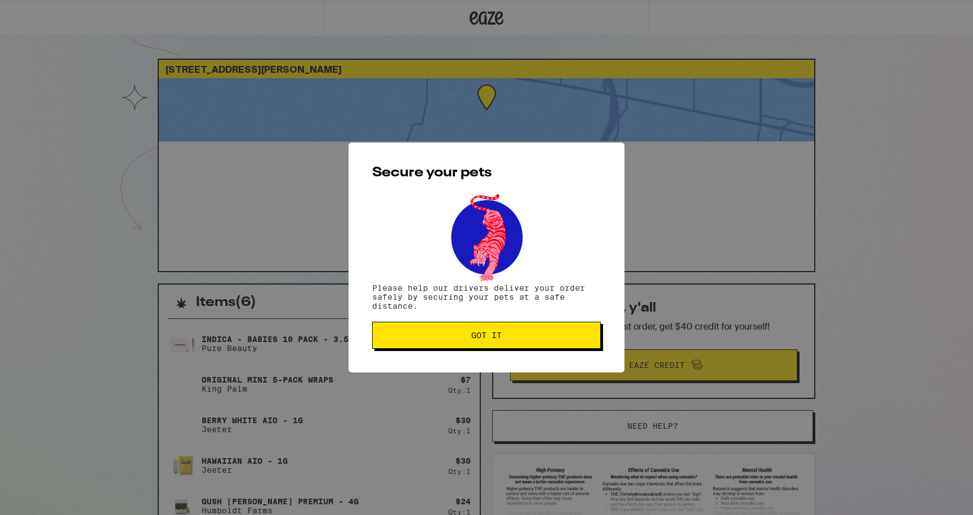
click at [523, 341] on button "Got it" at bounding box center [486, 335] width 229 height 27
